Goal: Communication & Community: Answer question/provide support

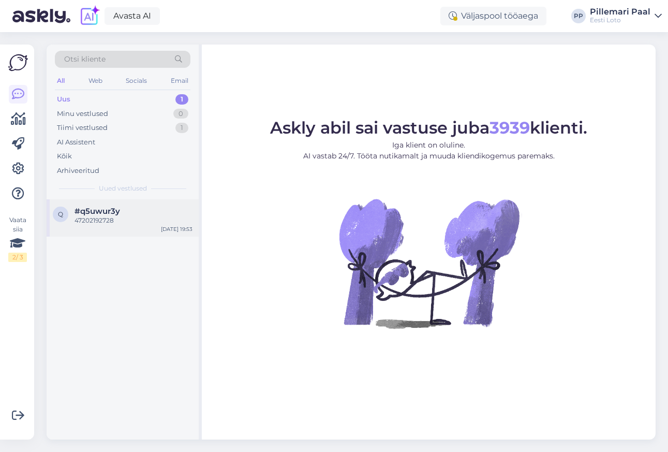
click at [124, 230] on div "q #q5uwur3y 47202192728 [DATE] 19:53" at bounding box center [123, 217] width 152 height 37
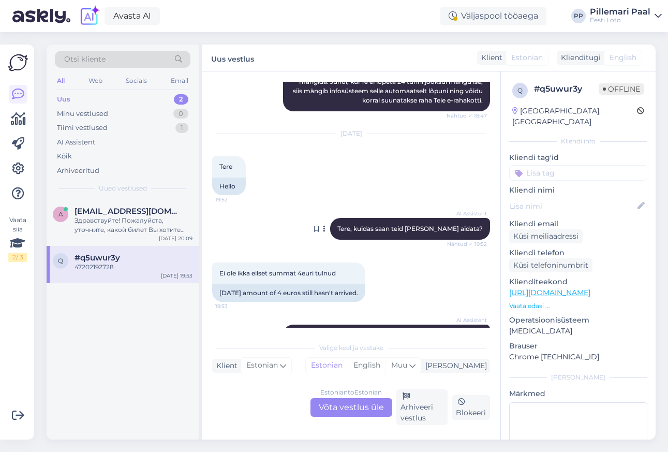
scroll to position [302, 0]
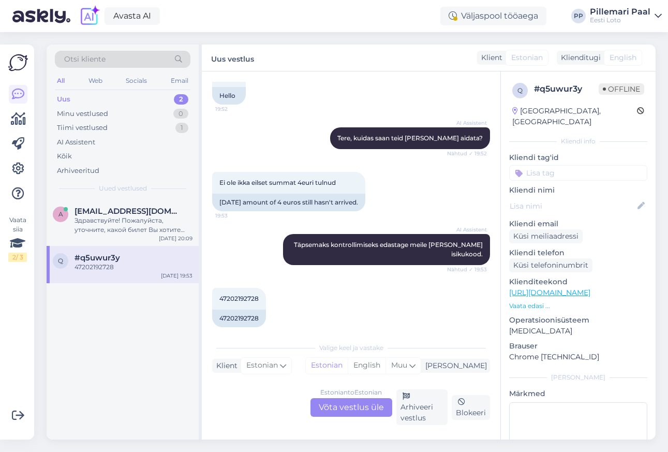
click at [367, 414] on div "Estonian to Estonian Võta vestlus üle" at bounding box center [352, 407] width 82 height 19
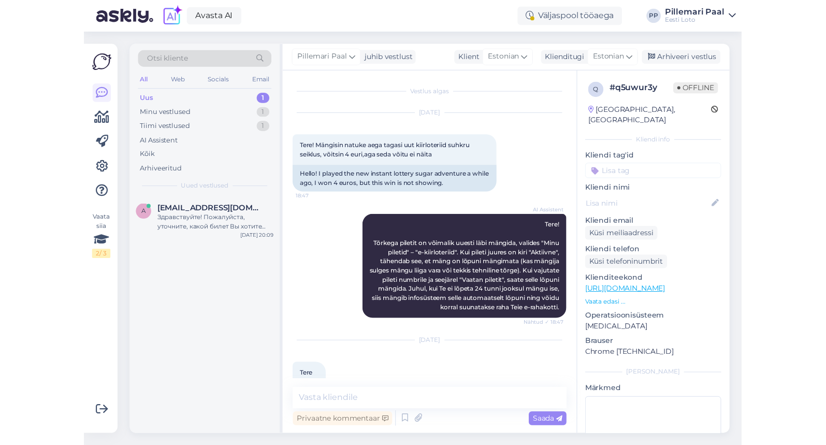
scroll to position [257, 0]
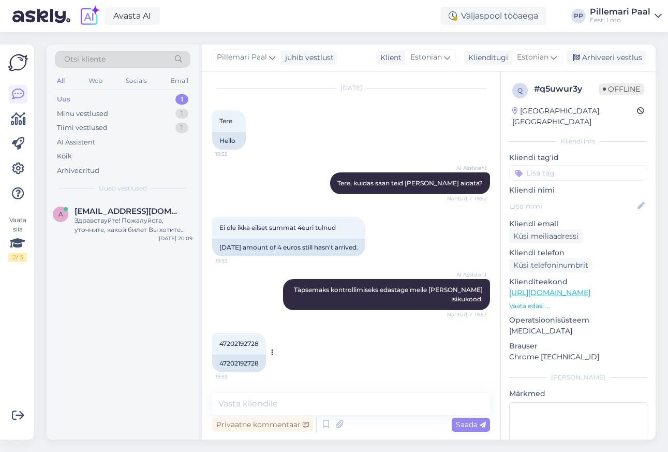
click at [231, 343] on span "47202192728" at bounding box center [239, 344] width 39 height 8
copy div "47202192728 19:53"
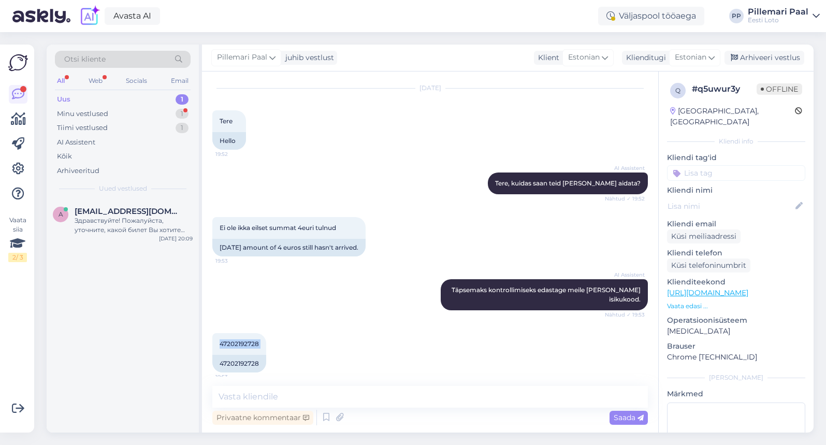
scroll to position [309, 0]
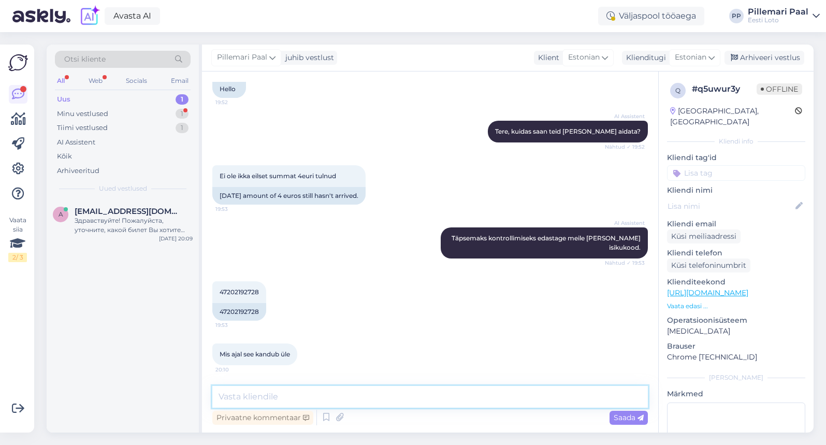
click at [326, 397] on textarea at bounding box center [429, 397] width 435 height 22
type textarea "Palun teatage [PERSON_NAME] pileti number."
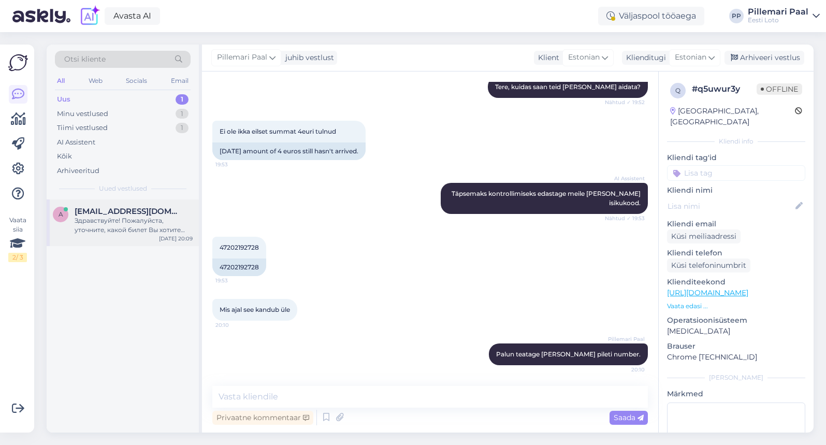
click at [101, 230] on div "Здравствуйте! Пожалуйста, уточните, какой билет Вы хотите приобрести." at bounding box center [134, 225] width 118 height 19
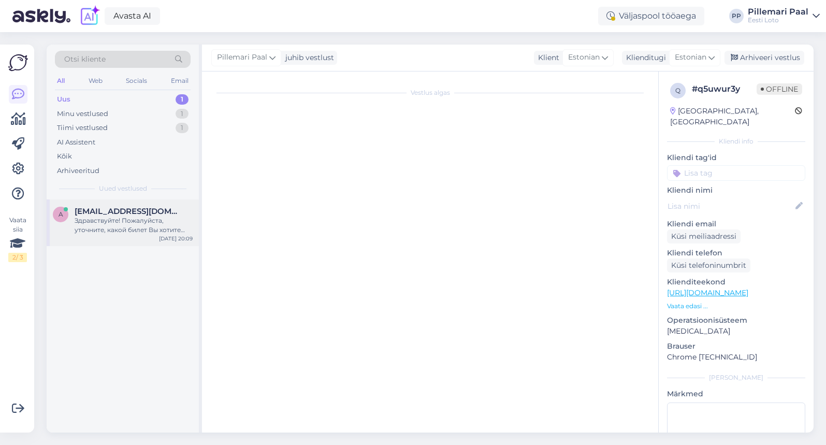
scroll to position [0, 0]
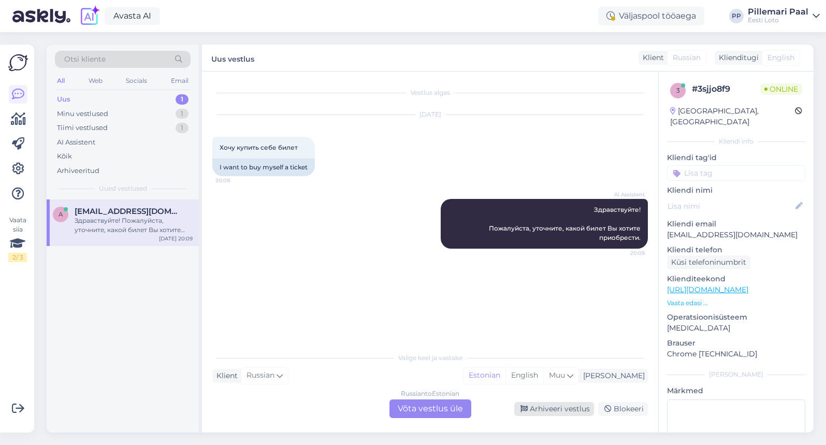
click at [545, 412] on div "Arhiveeri vestlus" at bounding box center [554, 409] width 80 height 14
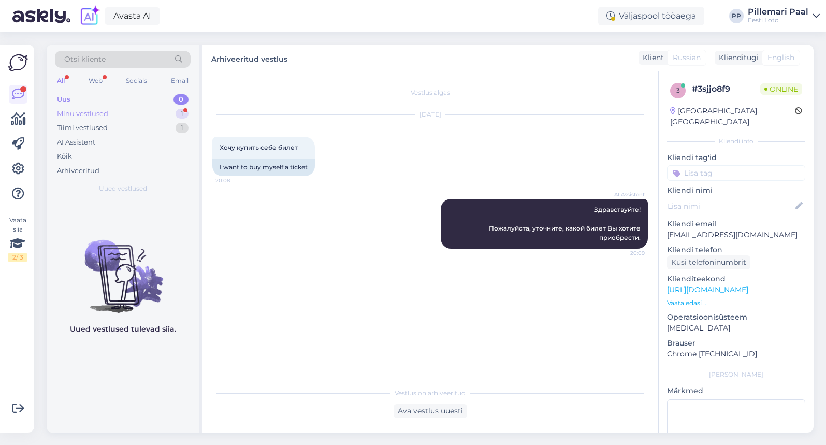
click at [80, 112] on div "Minu vestlused" at bounding box center [82, 114] width 51 height 10
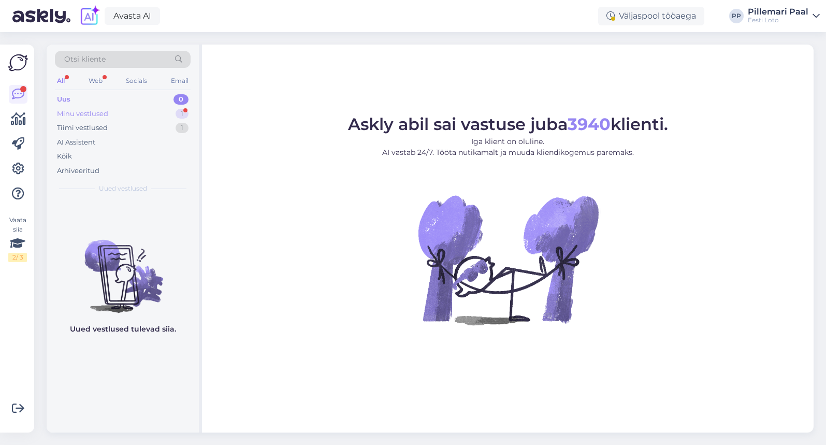
click at [82, 112] on div "Minu vestlused" at bounding box center [82, 114] width 51 height 10
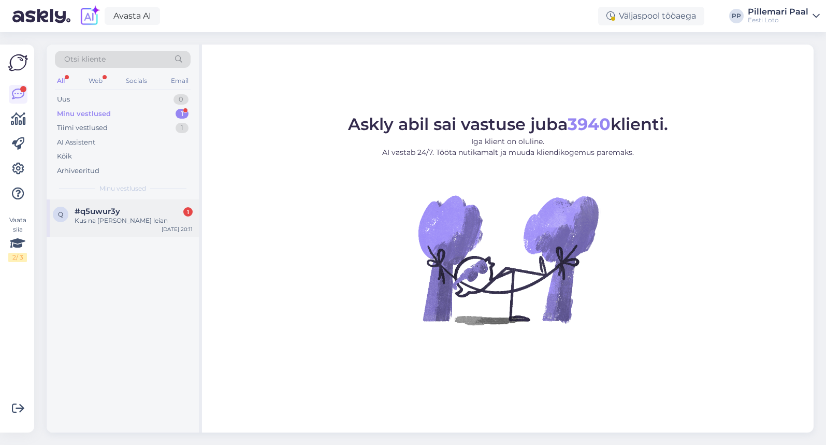
click at [96, 209] on span "#q5uwur3y" at bounding box center [98, 211] width 46 height 9
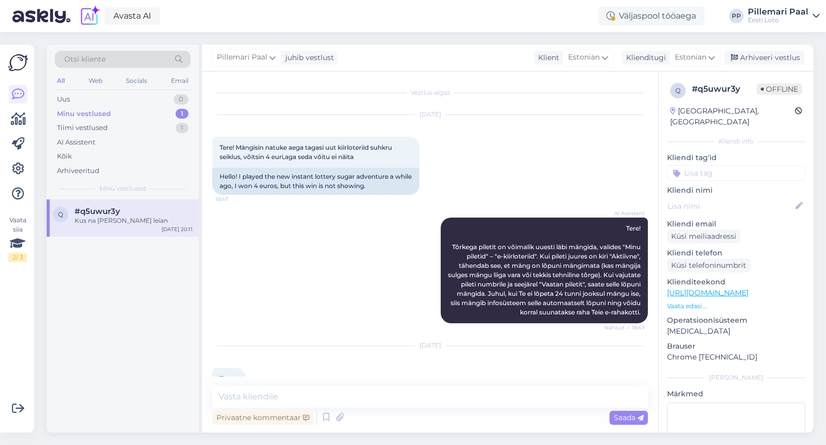
scroll to position [398, 0]
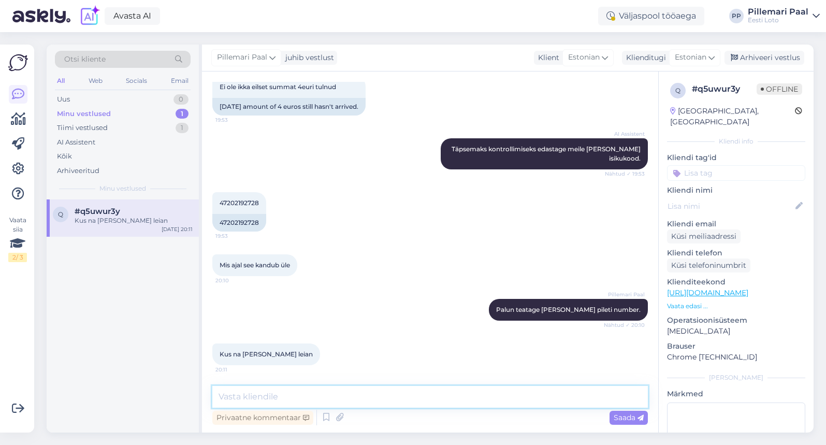
click at [341, 395] on textarea at bounding box center [429, 397] width 435 height 22
click at [349, 398] on textarea "Valige esmalt "Minu piletid", seejärel "E-kiirloteriid"." at bounding box center [429, 397] width 435 height 22
click at [429, 397] on textarea "Valige esmalt "Minu piletid" ja siis "E-kiirloteriid"." at bounding box center [429, 397] width 435 height 22
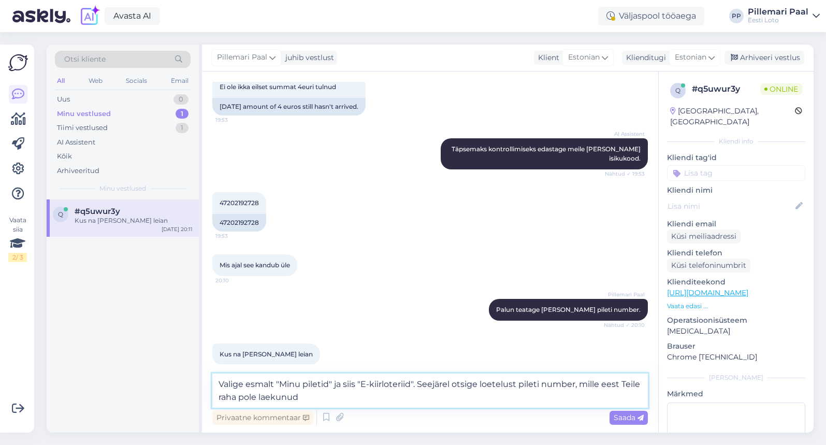
type textarea "Valige esmalt "Minu piletid" ja siis "E-kiirloteriid". Seejärel otsige loetelus…"
click at [495, 401] on textarea "Valige esmalt "Minu piletid" ja siis "E-kiirloteriid". Seejärel otsige loetelus…" at bounding box center [429, 390] width 435 height 34
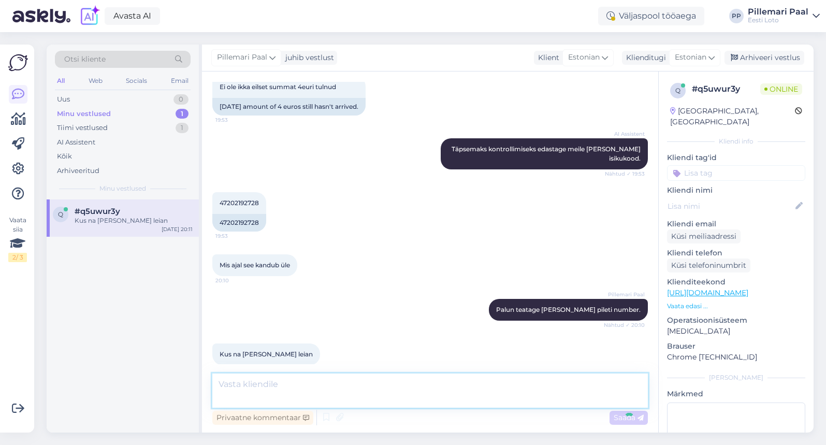
scroll to position [461, 0]
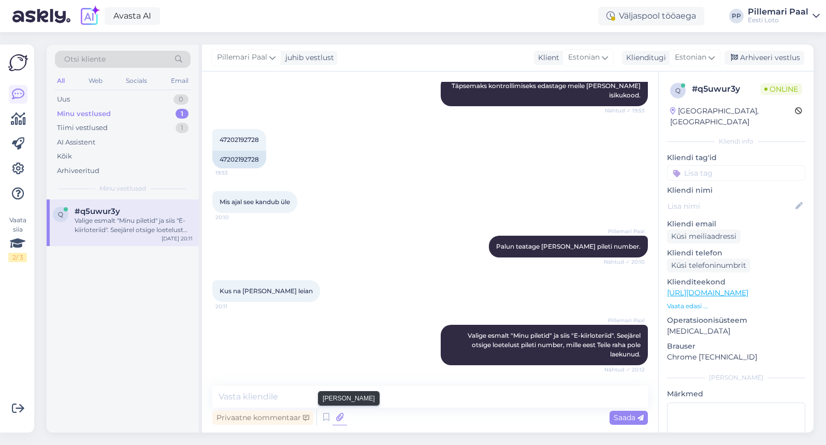
click at [340, 418] on icon at bounding box center [339, 418] width 14 height 16
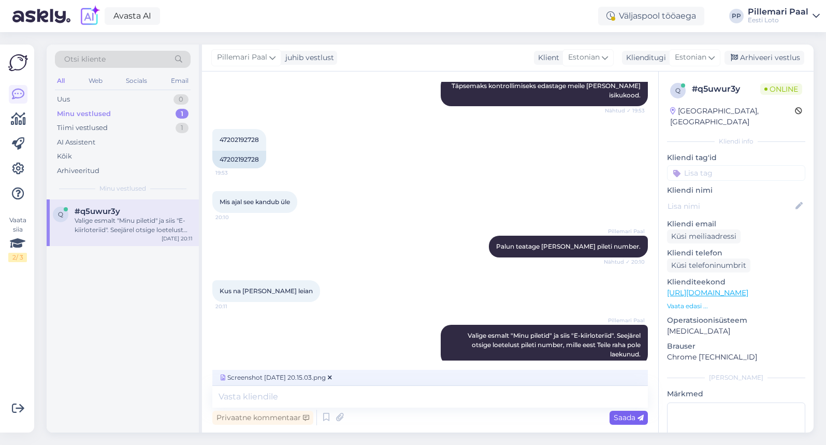
click at [621, 412] on div "Saada" at bounding box center [628, 418] width 38 height 14
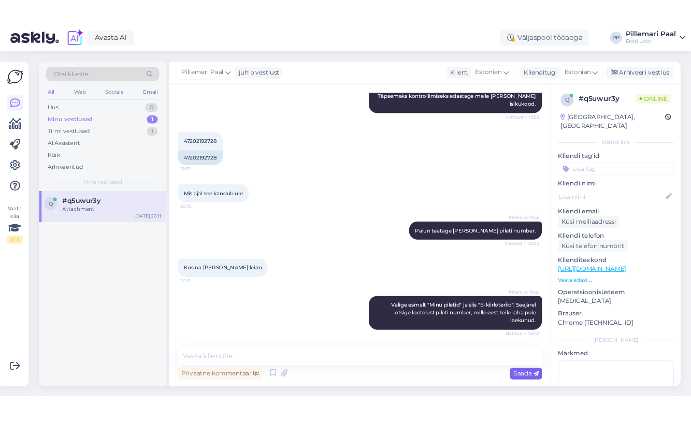
scroll to position [527, 0]
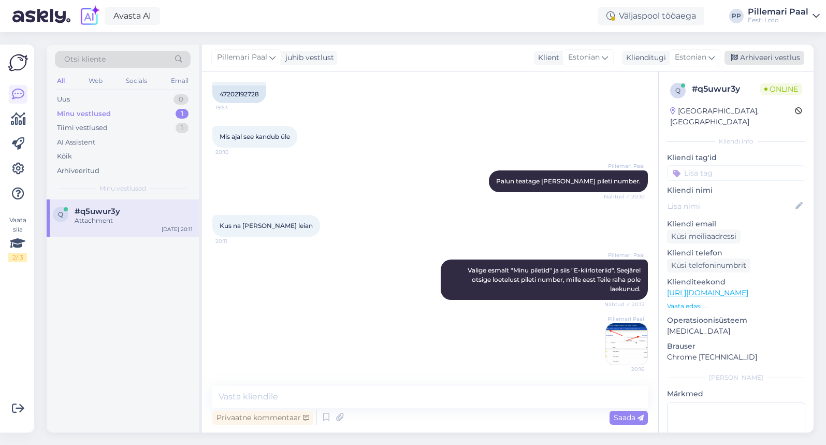
click at [751, 59] on div "Arhiveeri vestlus" at bounding box center [764, 58] width 80 height 14
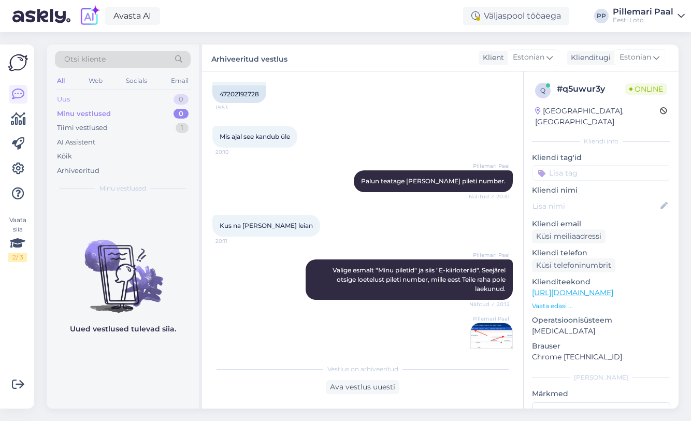
click at [107, 98] on div "Uus 0" at bounding box center [123, 99] width 136 height 14
